Goal: Task Accomplishment & Management: Use online tool/utility

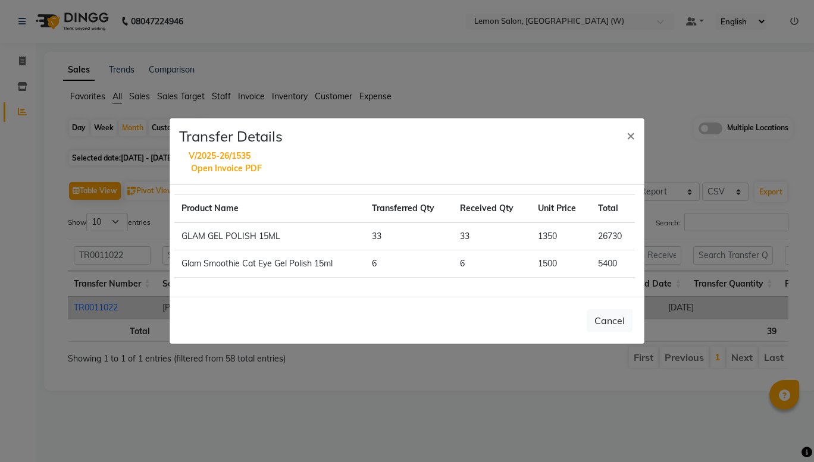
select select "full_report"
select select "csv"
click at [629, 136] on span "×" at bounding box center [630, 135] width 8 height 18
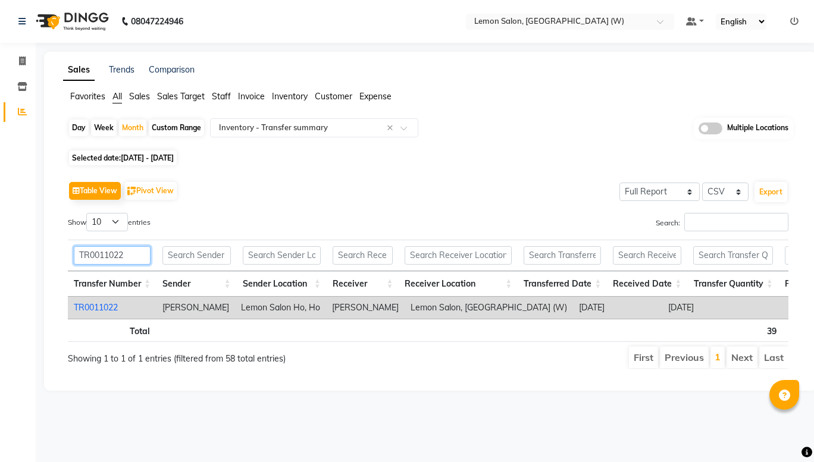
click at [125, 259] on input "TR0011022" at bounding box center [112, 255] width 77 height 18
type input "T"
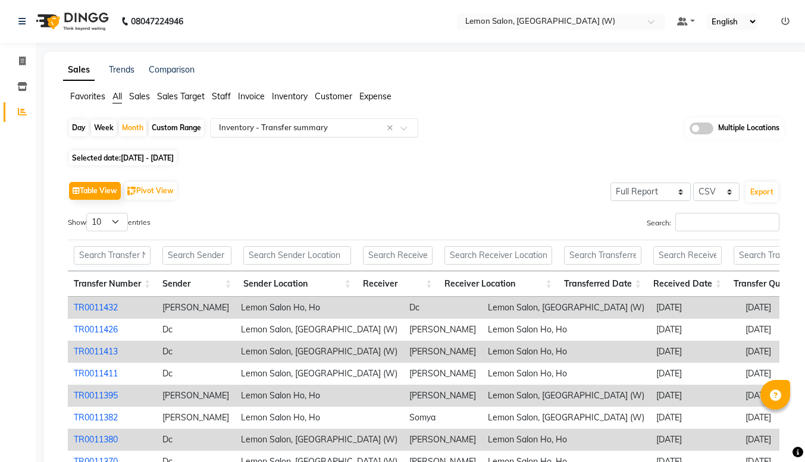
click at [404, 126] on span at bounding box center [407, 132] width 15 height 12
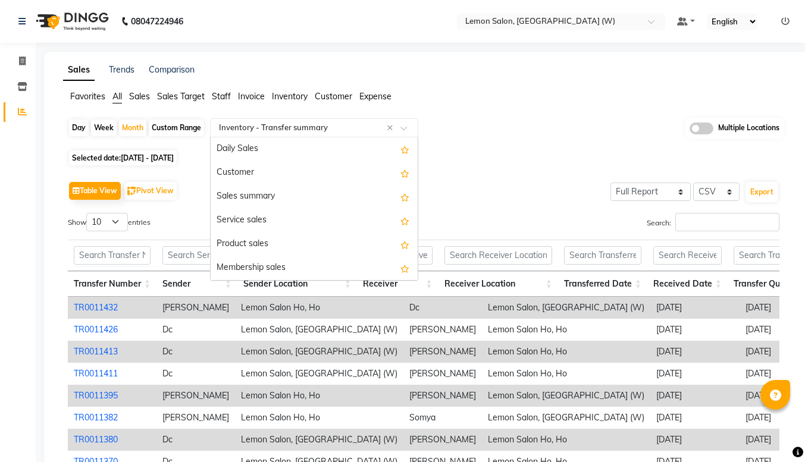
scroll to position [1380, 0]
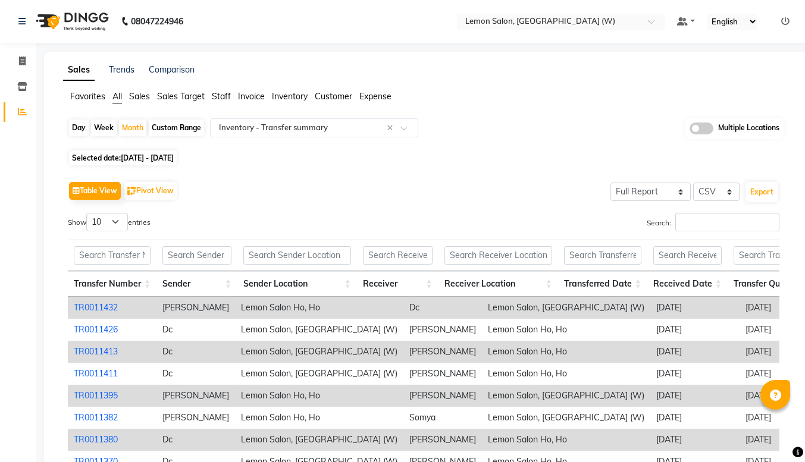
click at [170, 127] on div "Custom Range" at bounding box center [176, 128] width 55 height 17
select select "9"
select select "2025"
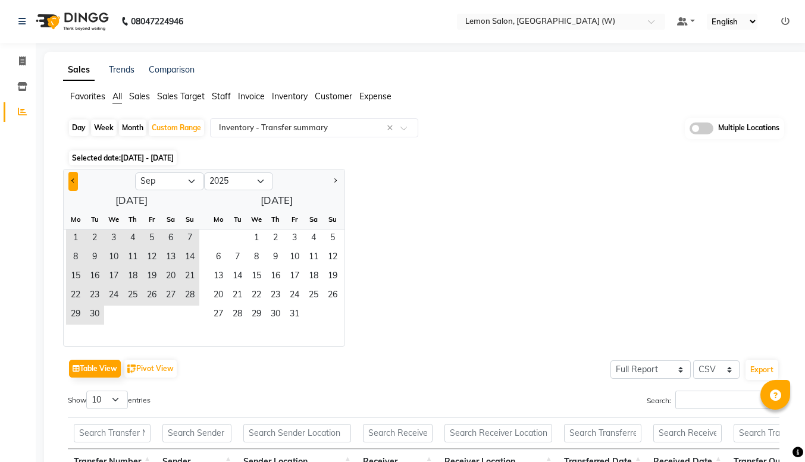
click at [70, 186] on button "Previous month" at bounding box center [73, 181] width 10 height 19
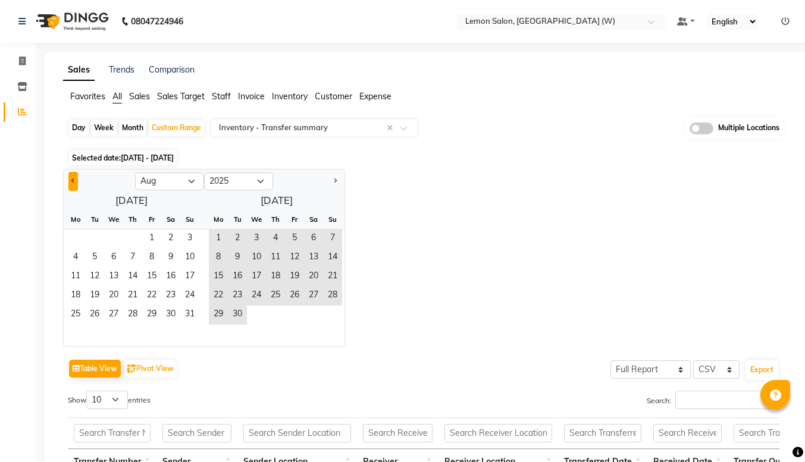
click at [70, 186] on button "Previous month" at bounding box center [73, 181] width 10 height 19
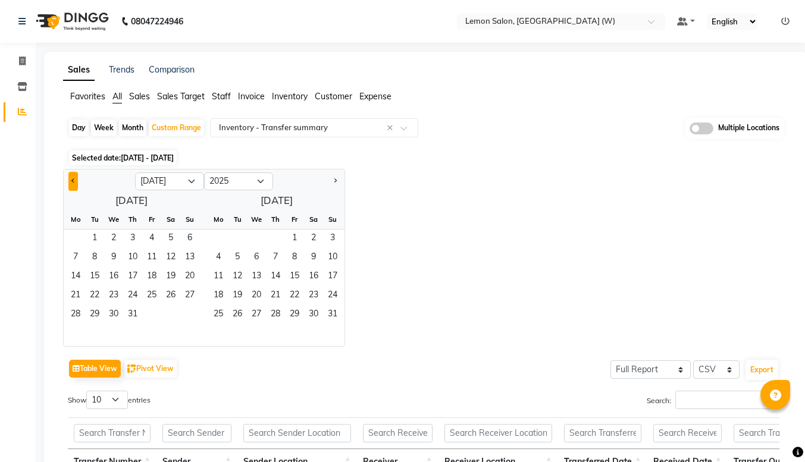
click at [70, 186] on button "Previous month" at bounding box center [73, 181] width 10 height 19
click at [90, 234] on span "1" at bounding box center [94, 239] width 19 height 19
click at [335, 178] on button "Next month" at bounding box center [335, 181] width 10 height 19
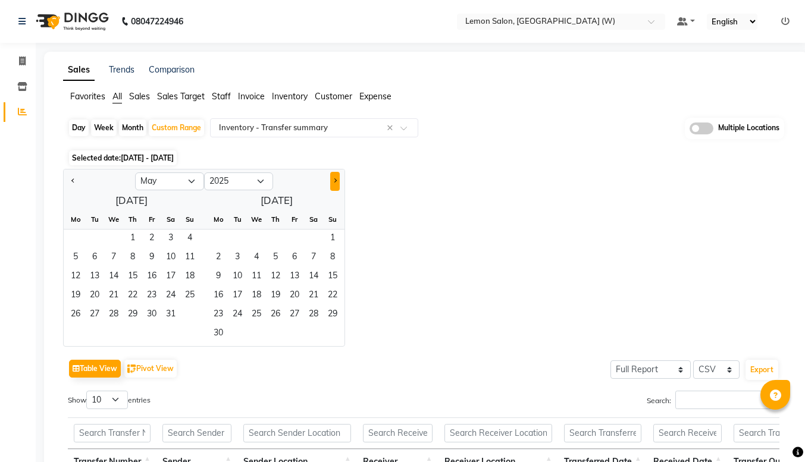
click at [335, 178] on button "Next month" at bounding box center [335, 181] width 10 height 19
select select "8"
click at [238, 311] on span "30" at bounding box center [237, 315] width 19 height 19
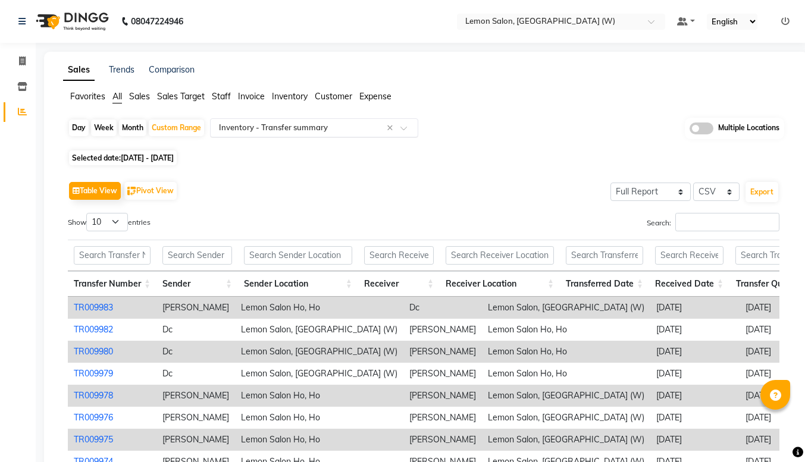
click at [406, 127] on span at bounding box center [407, 132] width 15 height 12
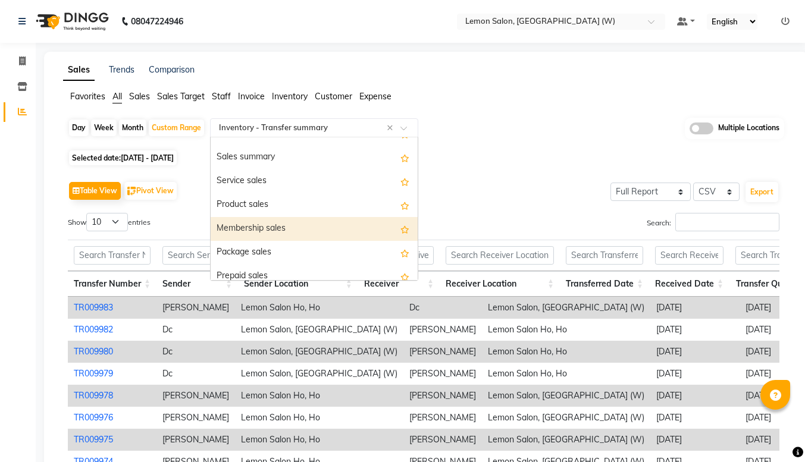
scroll to position [0, 0]
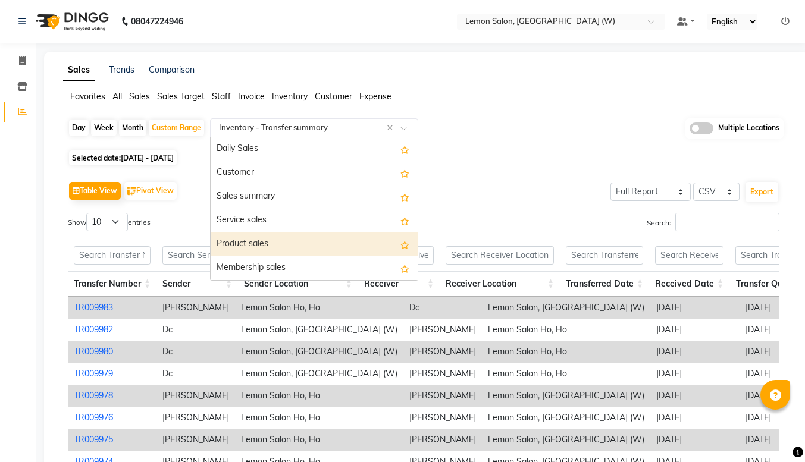
click at [278, 244] on div "Product sales" at bounding box center [314, 245] width 207 height 24
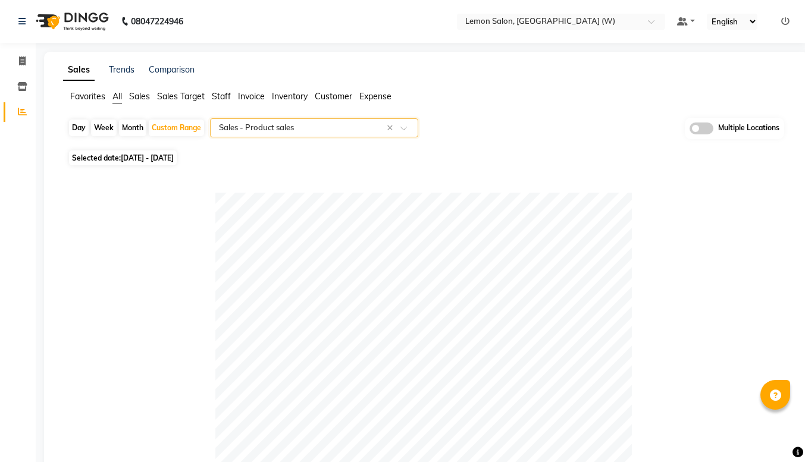
click at [405, 131] on span at bounding box center [407, 132] width 15 height 12
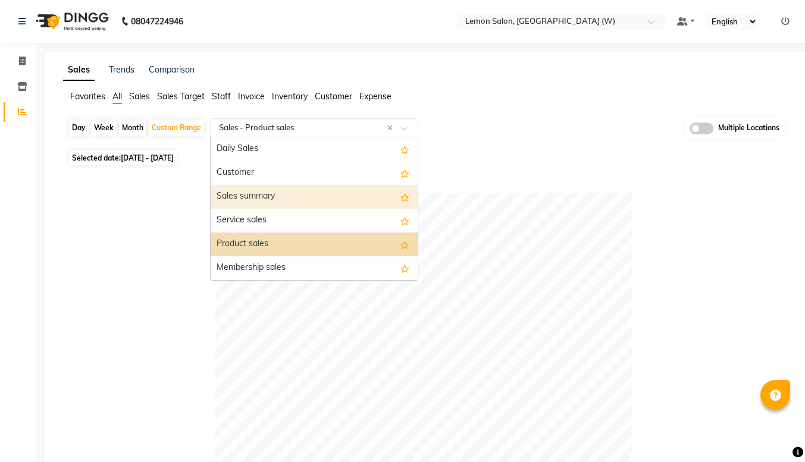
click at [289, 194] on div "Sales summary" at bounding box center [314, 197] width 207 height 24
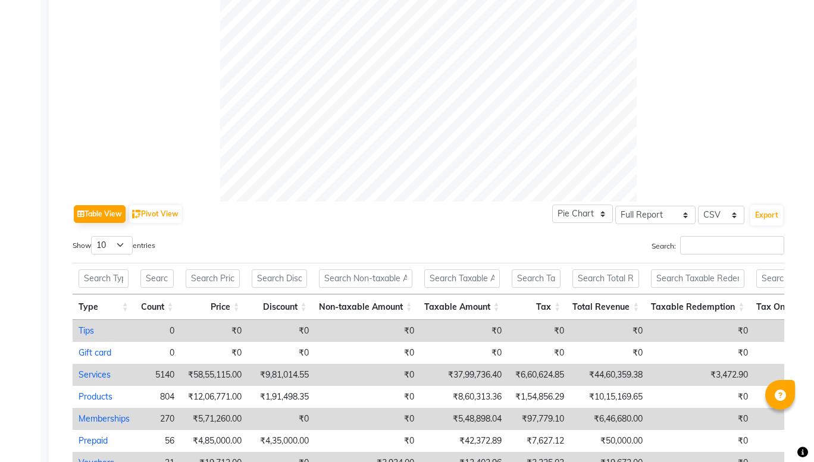
scroll to position [523, 0]
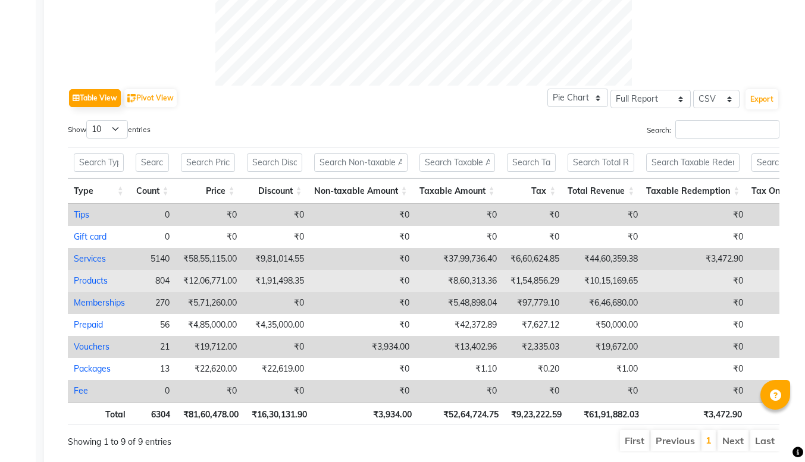
click at [96, 281] on link "Products" at bounding box center [91, 280] width 34 height 11
select select "full_report"
select select "csv"
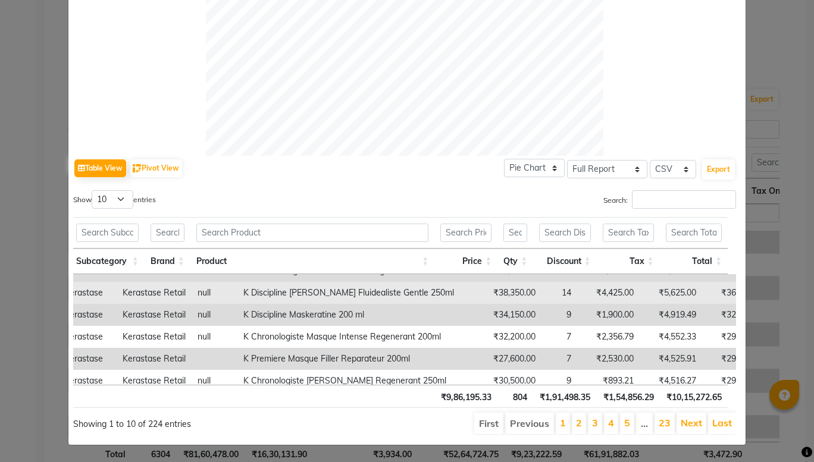
scroll to position [0, 0]
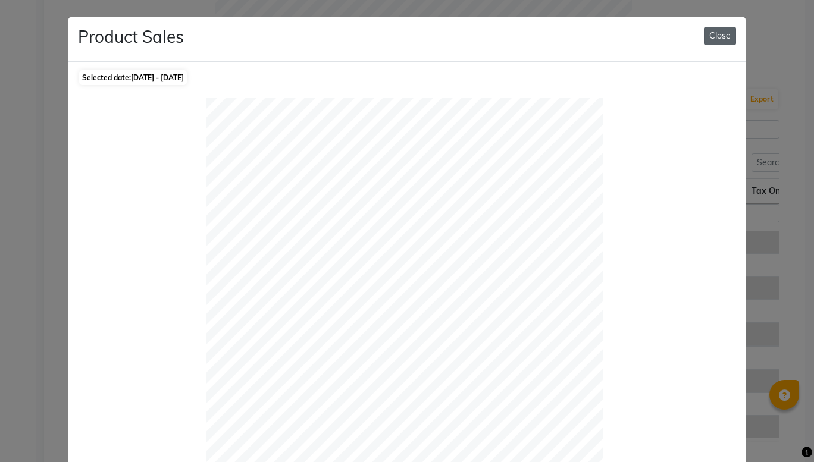
click at [716, 29] on button "Close" at bounding box center [720, 36] width 32 height 18
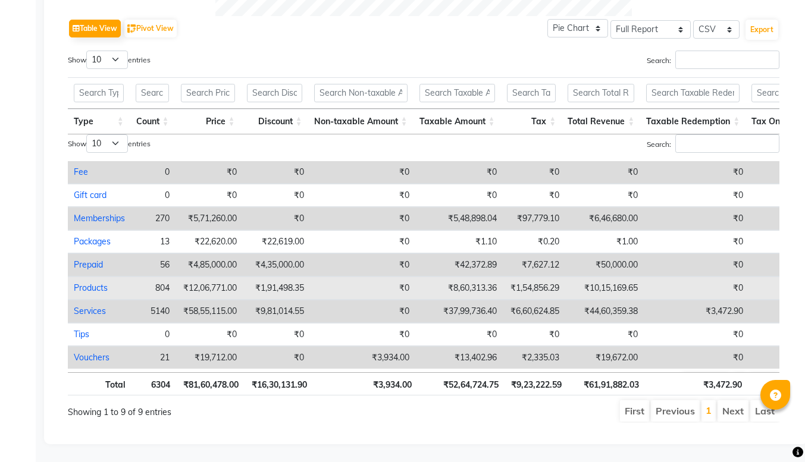
click at [86, 283] on link "Products" at bounding box center [91, 288] width 34 height 11
select select "full_report"
select select "csv"
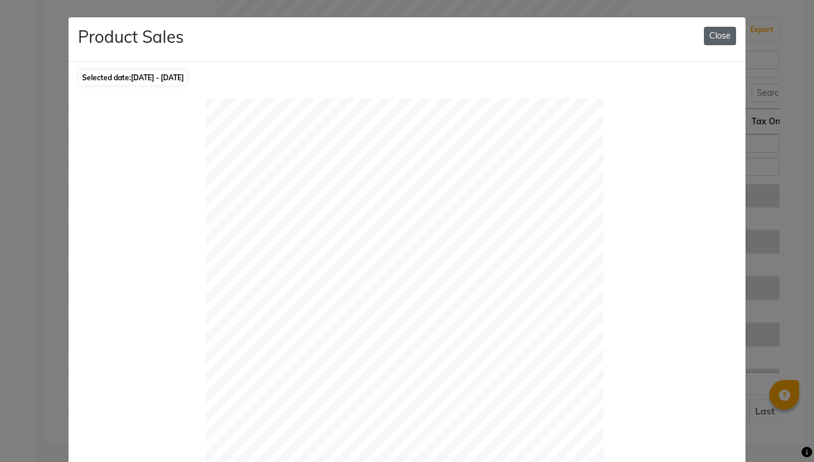
click at [704, 34] on button "Close" at bounding box center [720, 36] width 32 height 18
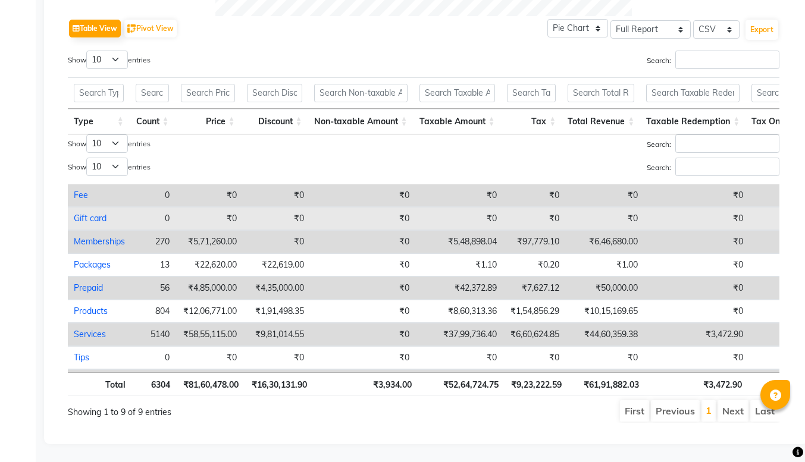
select select "service"
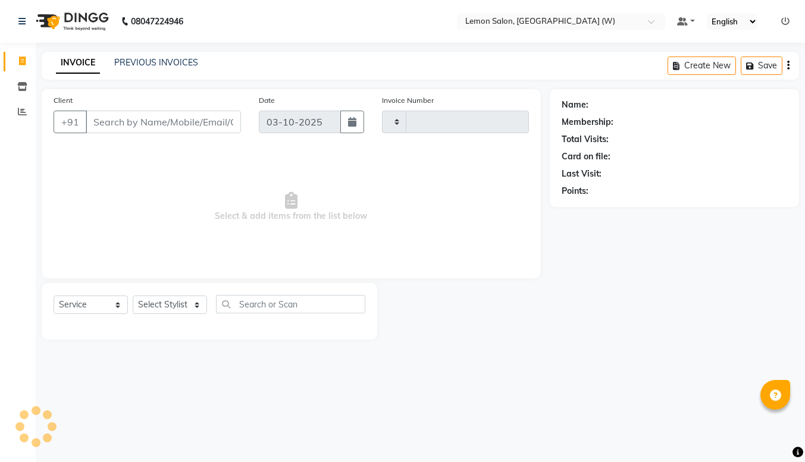
type input "2478"
select select "8053"
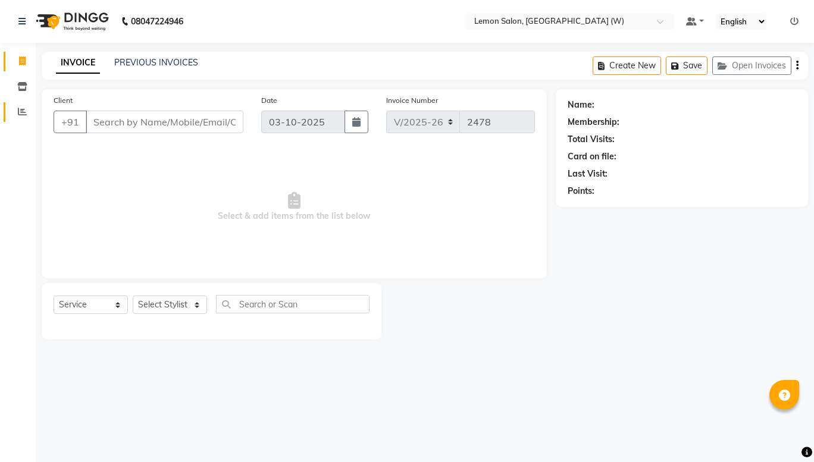
click at [21, 104] on link "Reports" at bounding box center [18, 112] width 29 height 20
